Goal: Book appointment/travel/reservation

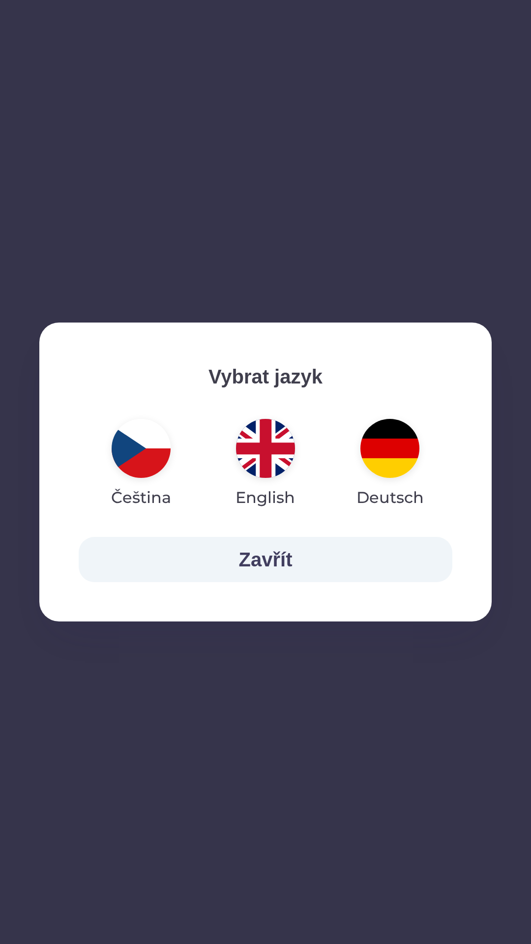
click at [398, 460] on img "button" at bounding box center [389, 448] width 59 height 59
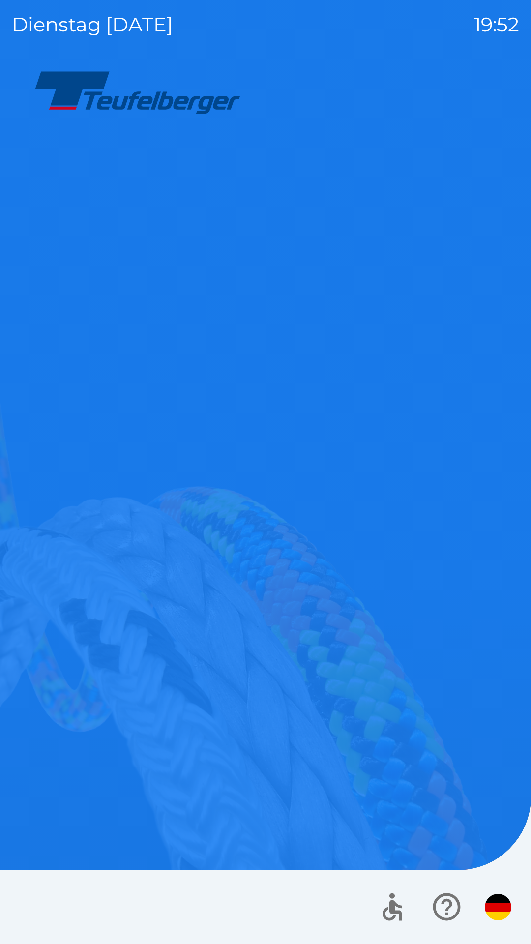
click at [510, 912] on img "button" at bounding box center [498, 907] width 27 height 27
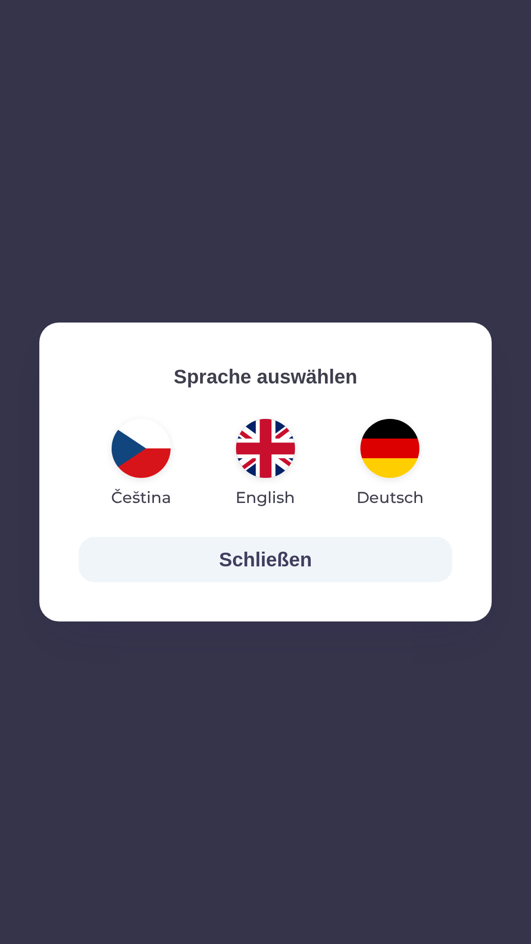
click at [156, 453] on img "button" at bounding box center [141, 448] width 59 height 59
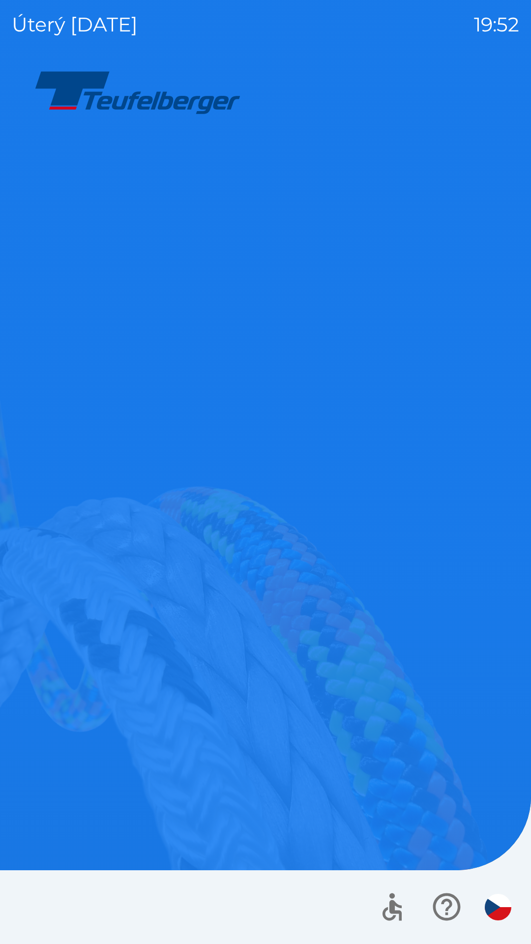
click at [278, 261] on button "Plánovaná schůzka" at bounding box center [265, 329] width 148 height 148
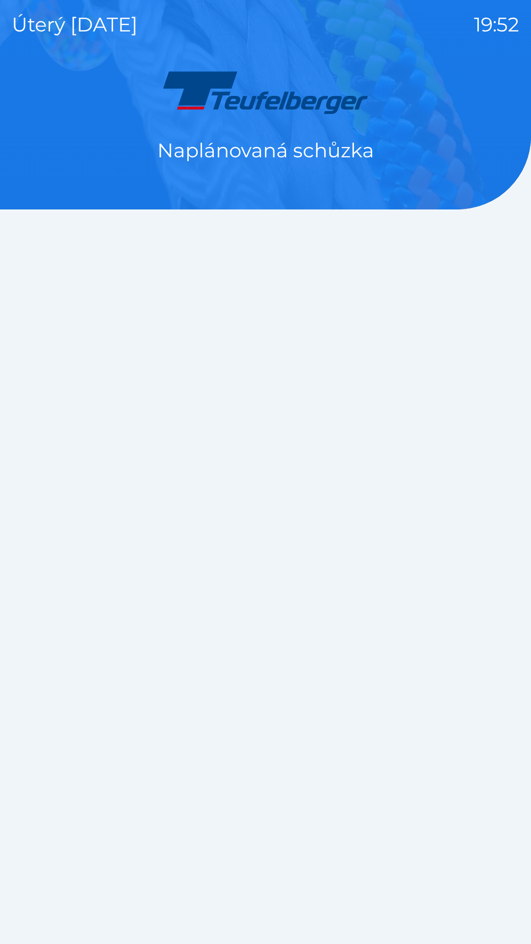
click at [238, 507] on div "Naplánovaná schůzka" at bounding box center [265, 506] width 507 height 875
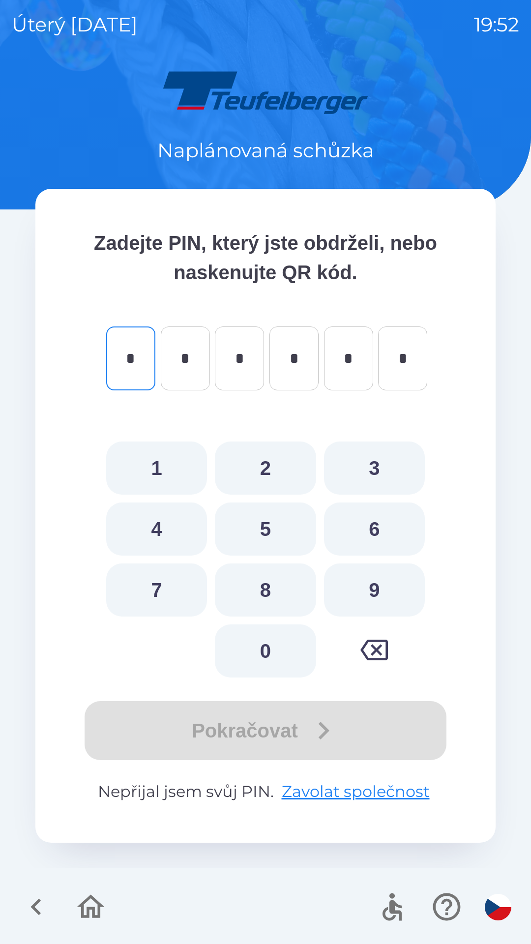
click at [83, 894] on icon "button" at bounding box center [90, 907] width 33 height 33
